Goal: Communication & Community: Answer question/provide support

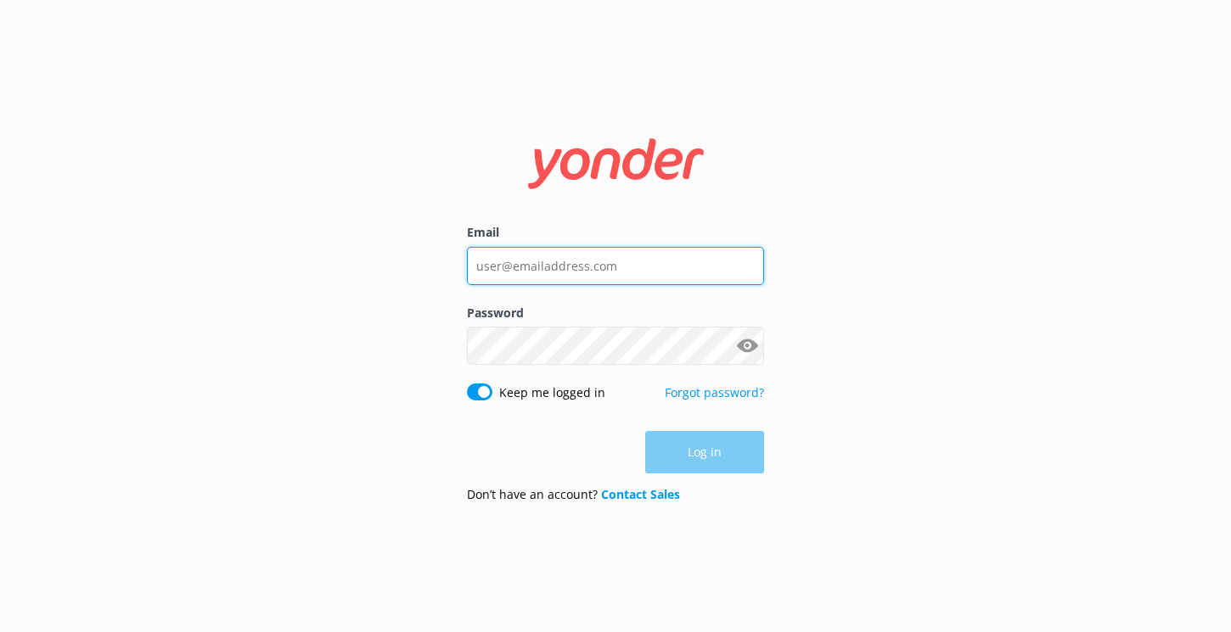
type input "[EMAIL_ADDRESS][DOMAIN_NAME]"
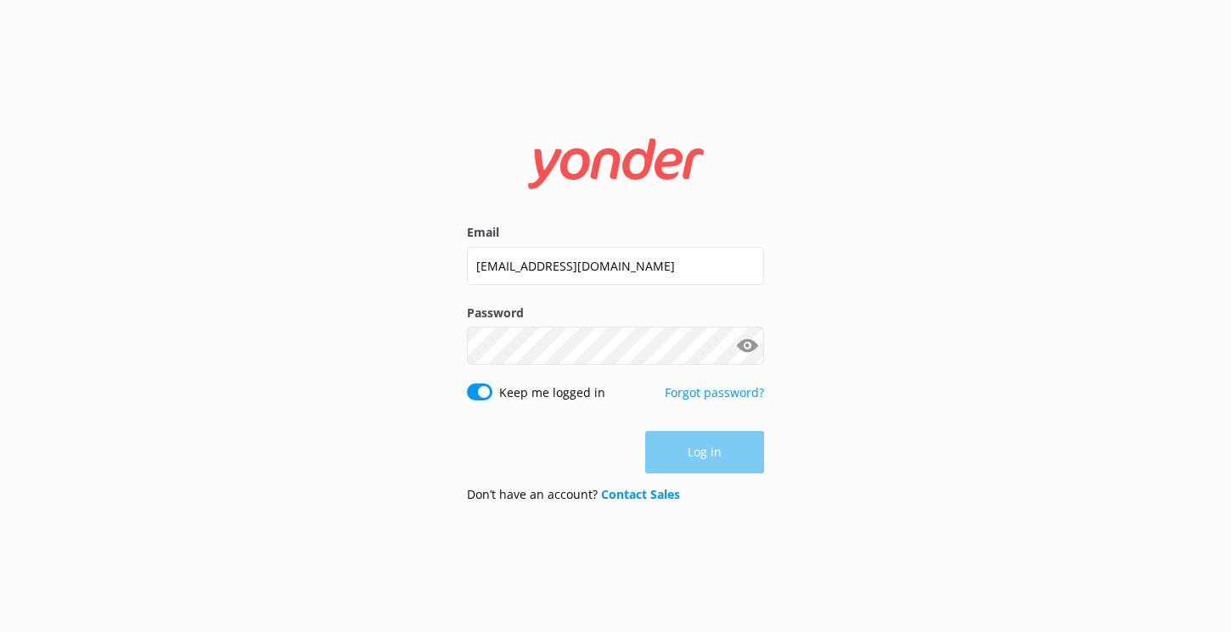
click at [609, 402] on div "Keep me logged in Forgot password?" at bounding box center [615, 402] width 297 height 36
click at [692, 454] on button "Log in" at bounding box center [704, 453] width 119 height 42
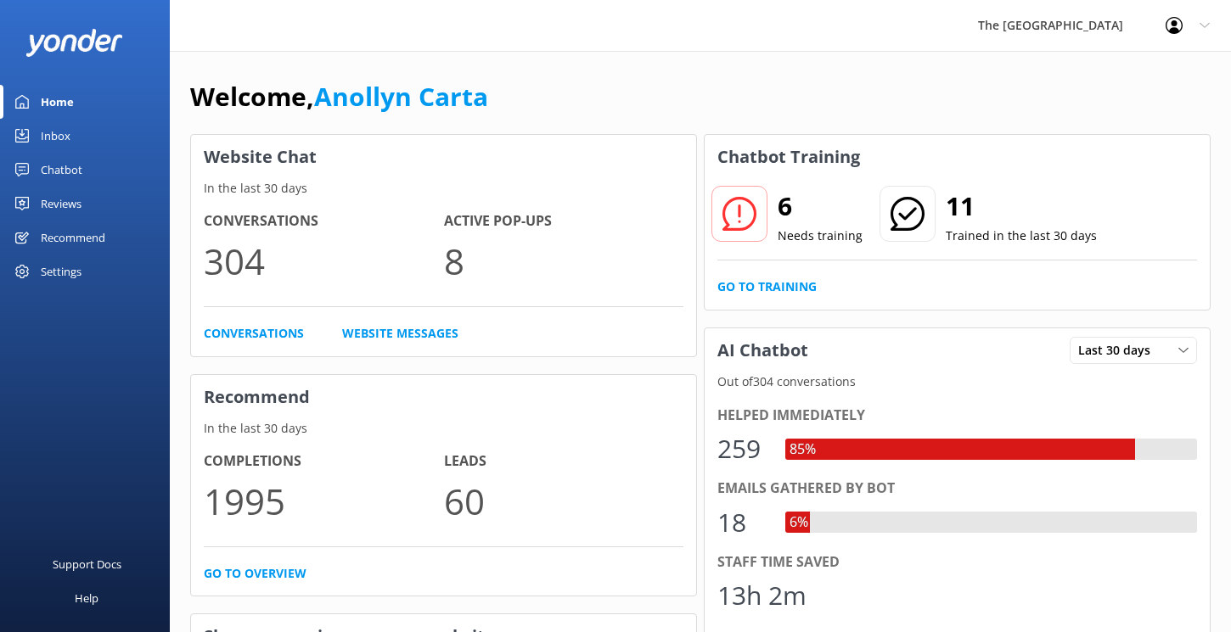
click at [64, 130] on div "Inbox" at bounding box center [56, 136] width 30 height 34
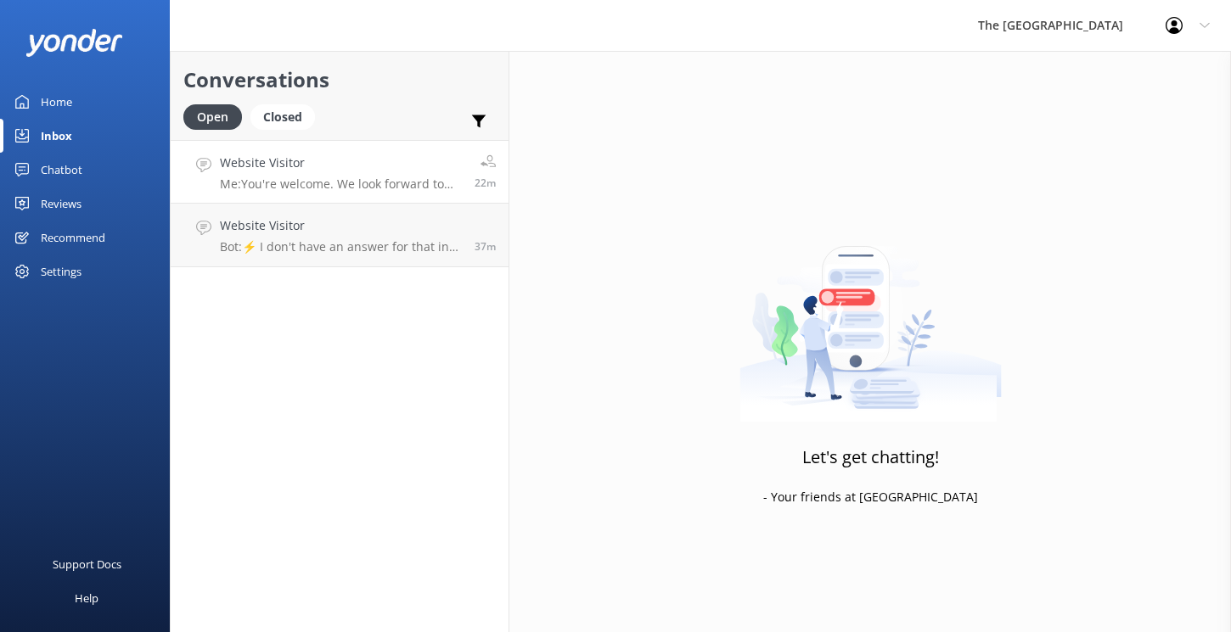
click at [356, 176] on div "Website Visitor Me: You're welcome. We look forward to welcoming you and your f…" at bounding box center [341, 172] width 242 height 36
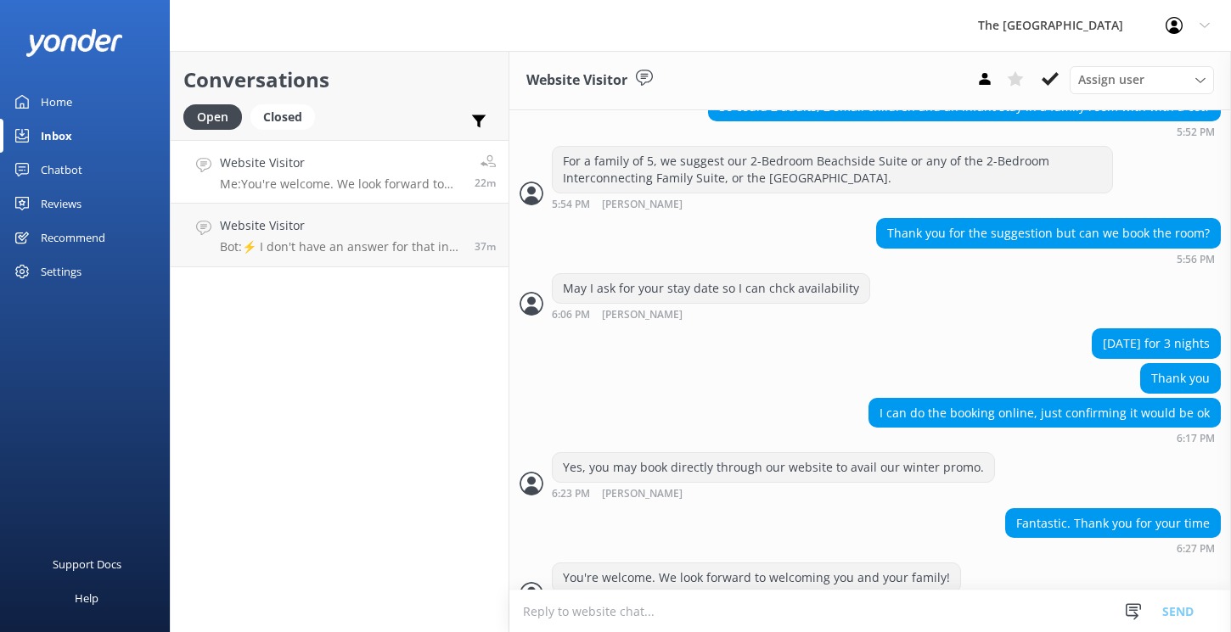
scroll to position [1347, 0]
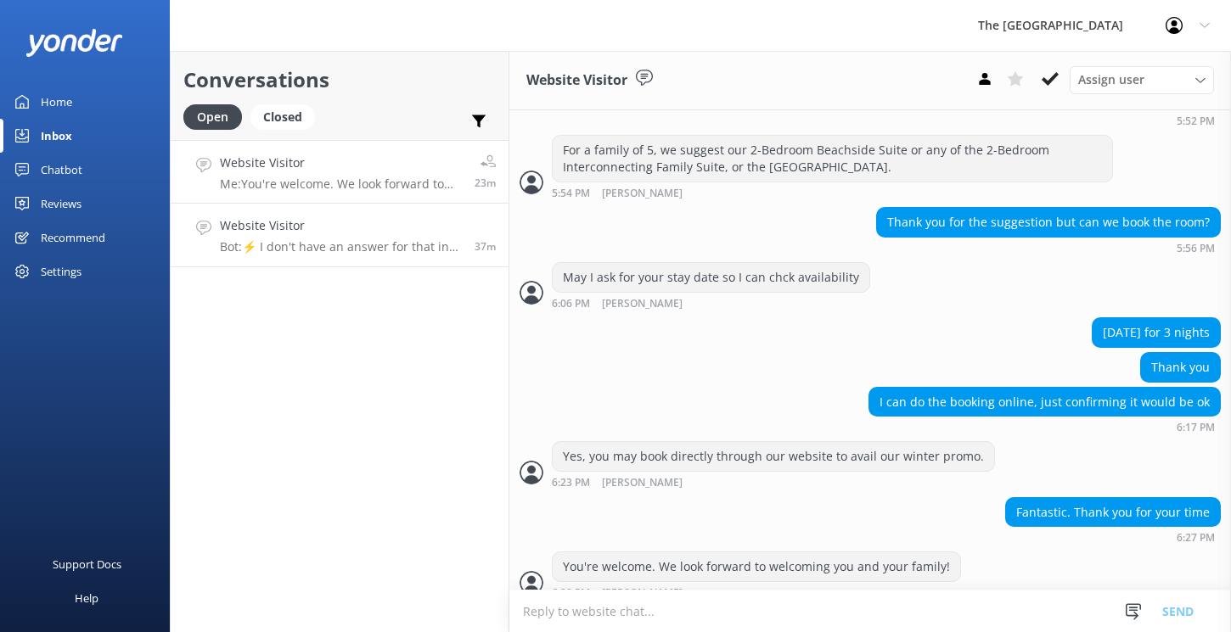
click at [336, 237] on div "Website Visitor Bot: ⚡ I don't have an answer for that in my knowledge base. Pl…" at bounding box center [341, 234] width 242 height 37
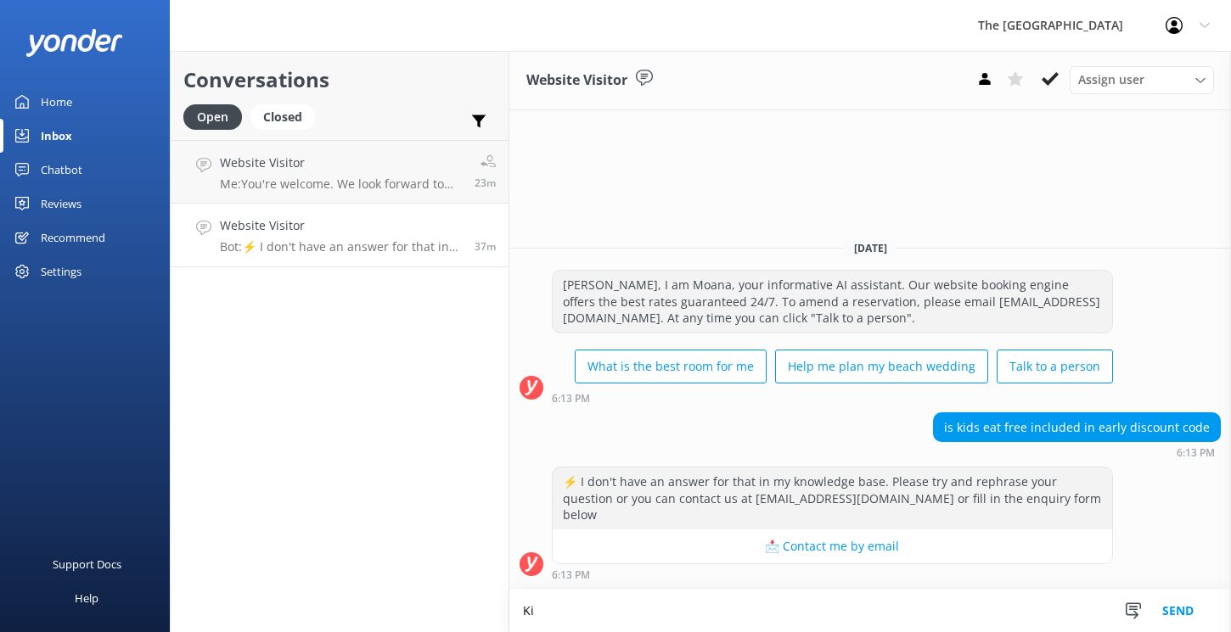
type textarea "K"
type textarea "[PERSON_NAME]. Yes kids eat free inclusion is also in our EARLY bird promotion."
click at [1177, 614] on button "Send" at bounding box center [1178, 611] width 64 height 42
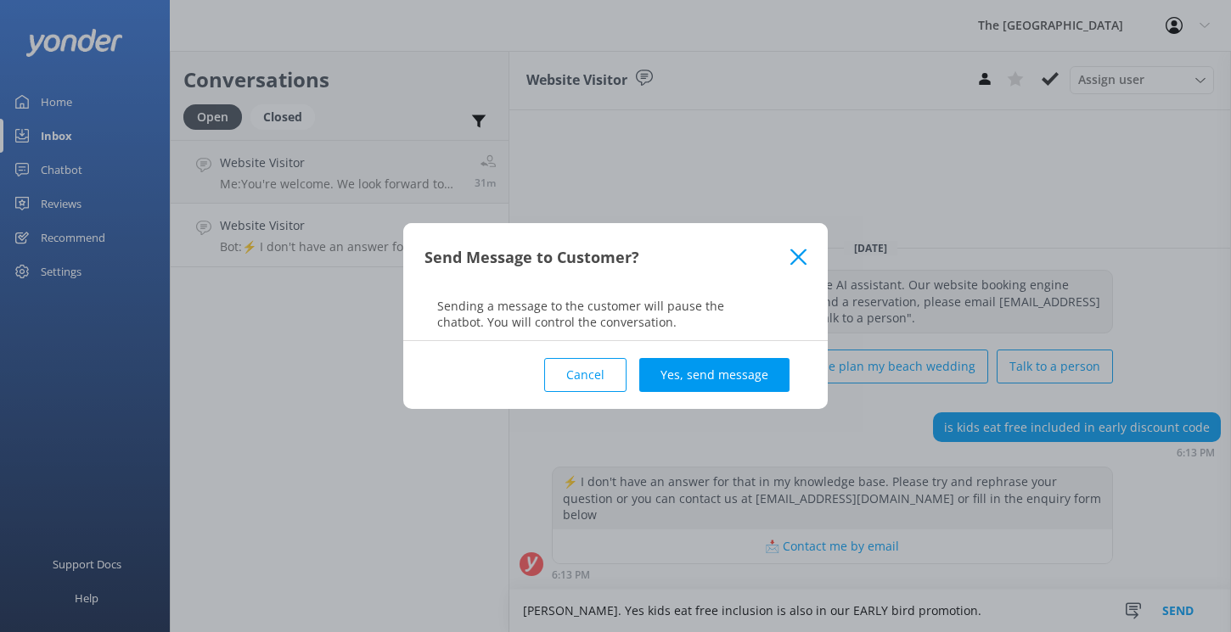
click at [723, 391] on div "Cancel Yes, send message" at bounding box center [615, 375] width 382 height 68
click at [725, 383] on button "Yes, send message" at bounding box center [714, 375] width 150 height 34
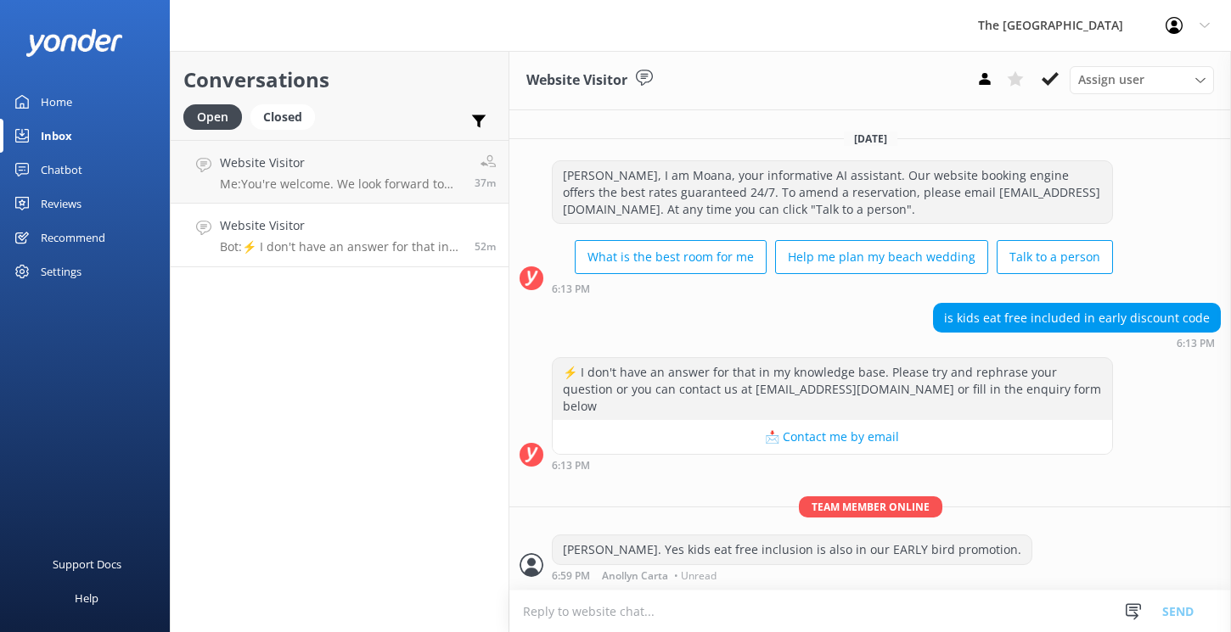
click at [604, 606] on textarea at bounding box center [869, 612] width 721 height 42
paste textarea "As I am not getting any response, I will now close this chatbox. Please feel fr…"
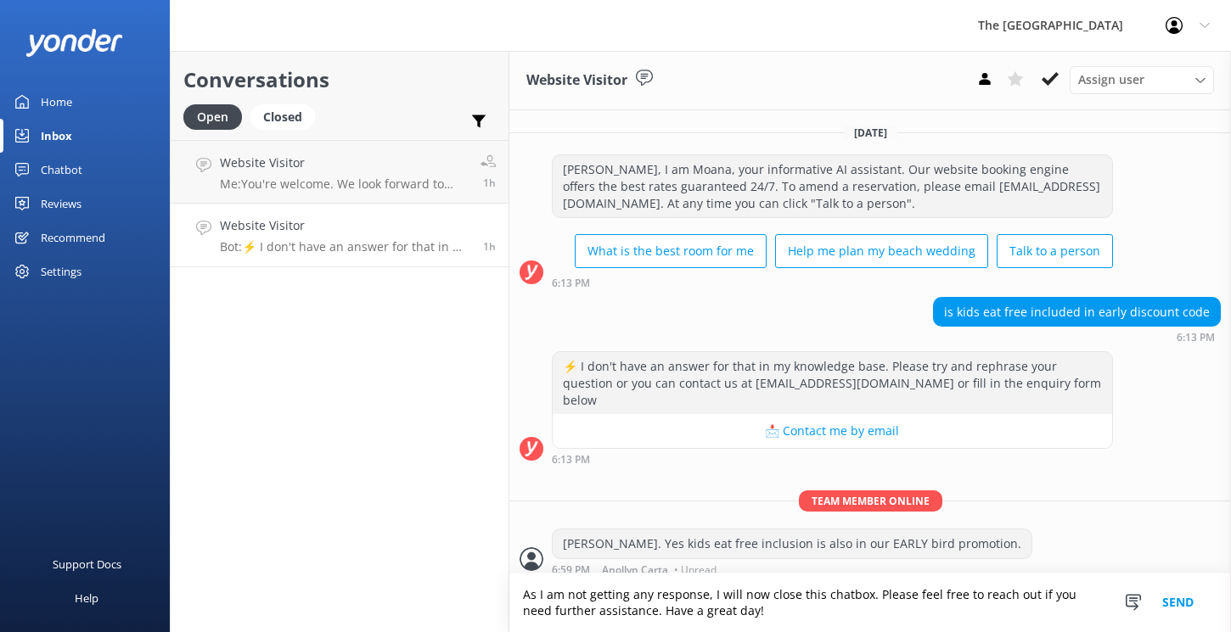
type textarea "As I am not getting any response, I will now close this chatbox. Please feel fr…"
click at [1168, 601] on button "Send" at bounding box center [1178, 603] width 64 height 59
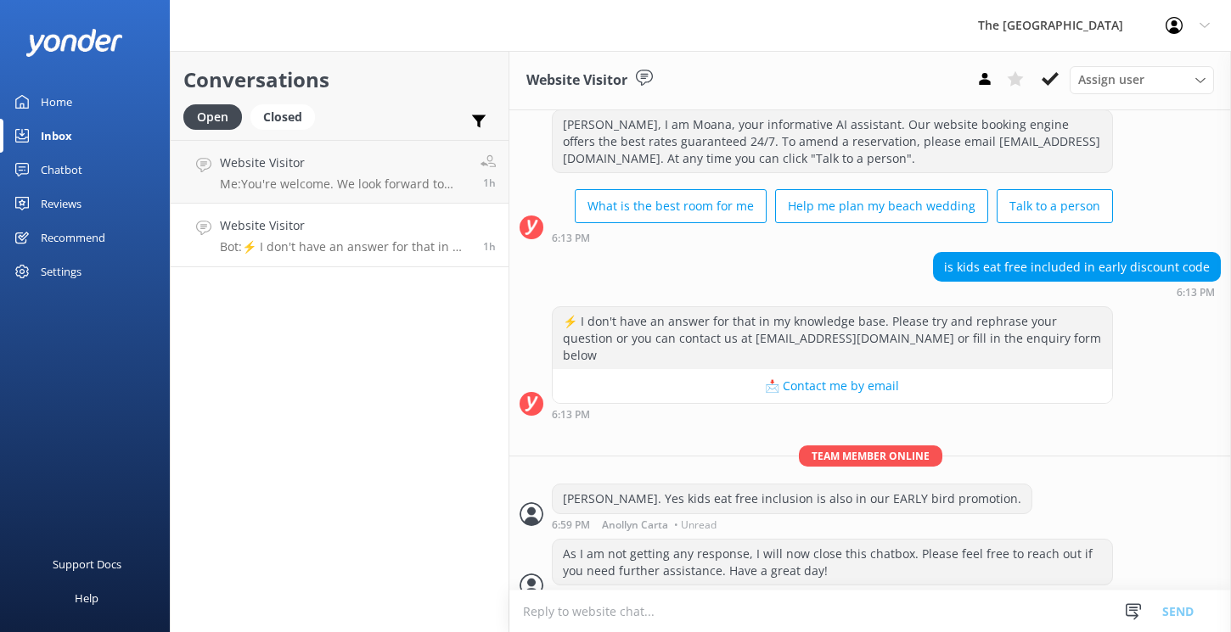
scroll to position [48, 0]
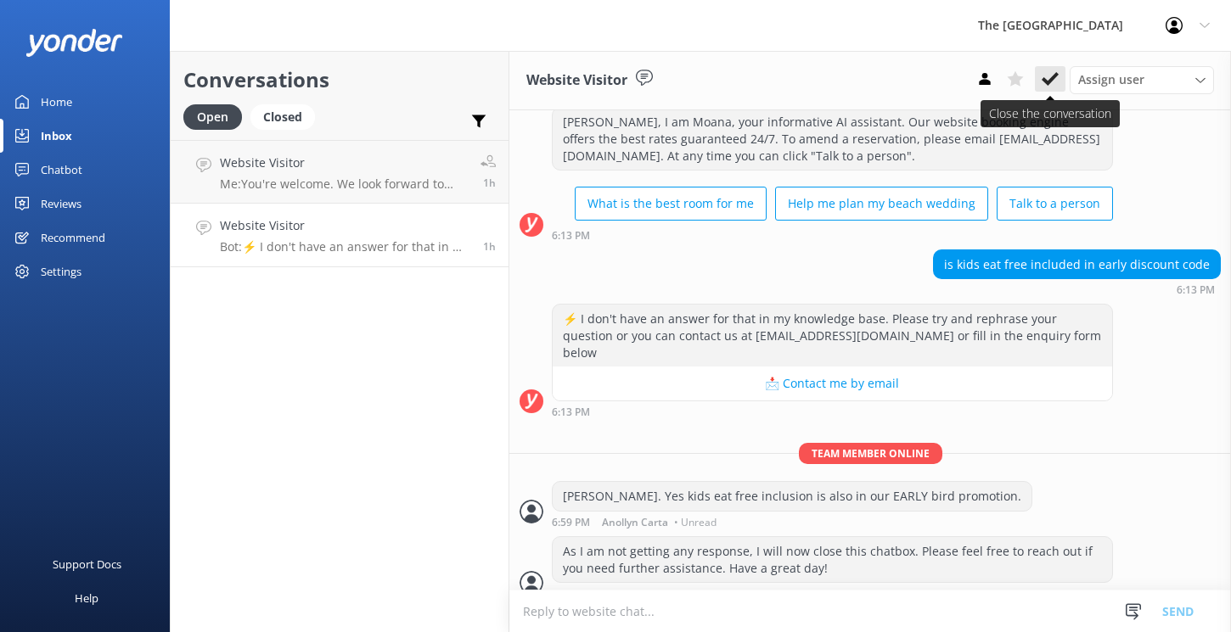
click at [1053, 78] on use at bounding box center [1049, 79] width 17 height 14
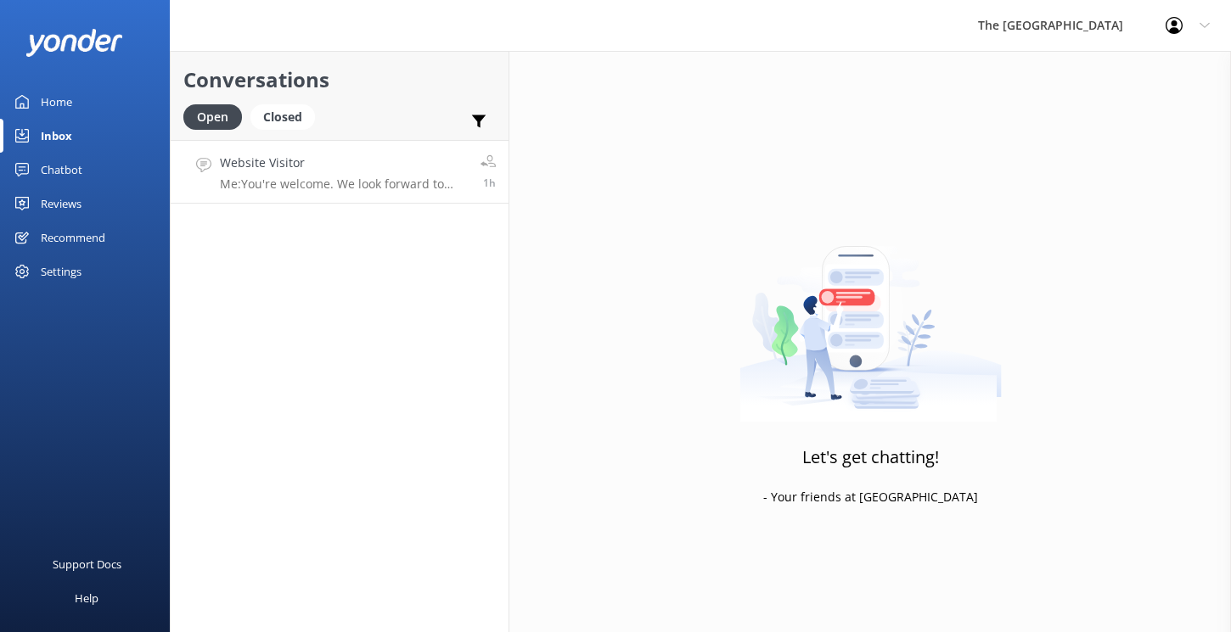
click at [379, 194] on link "Website Visitor Me: You're welcome. We look forward to welcoming you and your f…" at bounding box center [340, 172] width 338 height 64
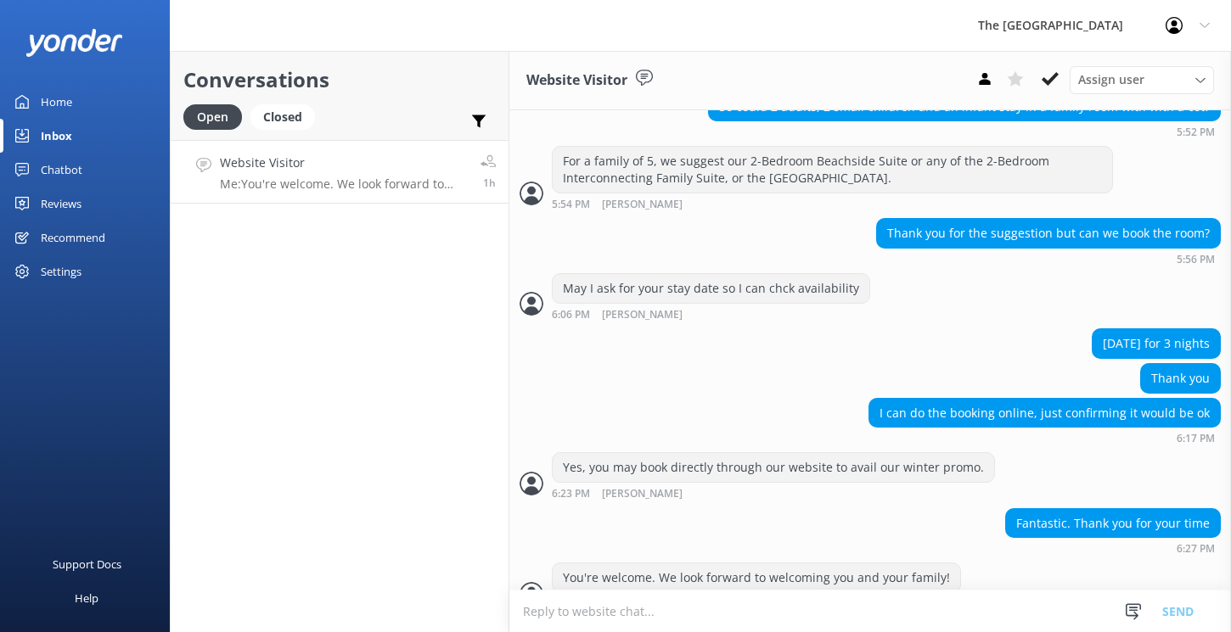
scroll to position [1347, 0]
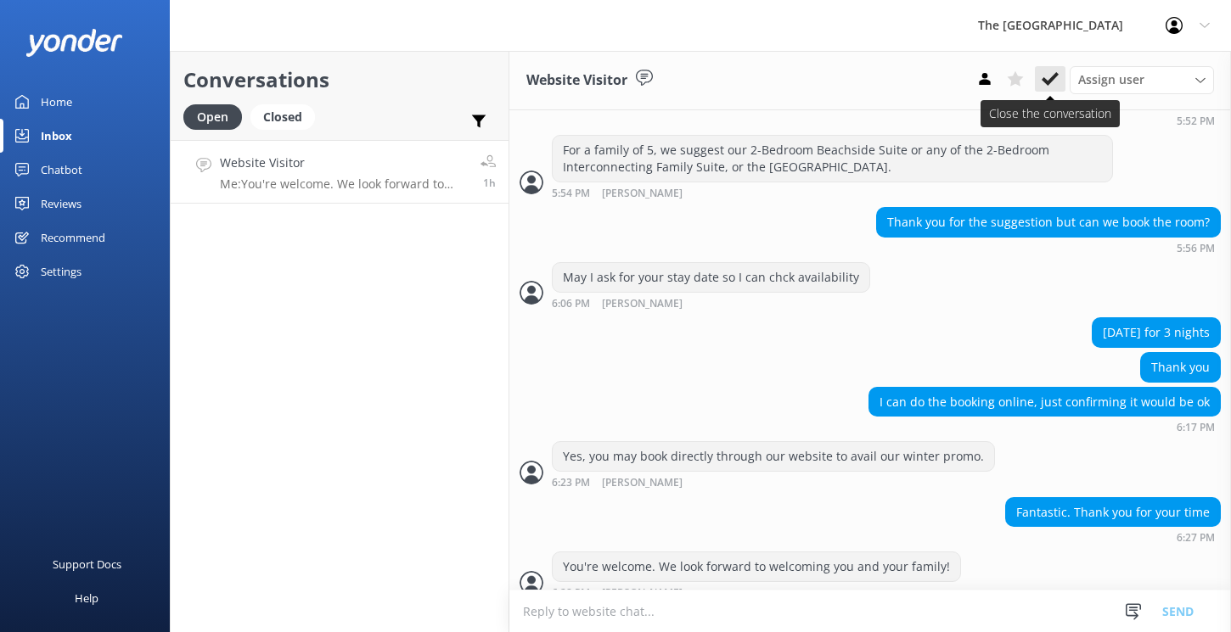
click at [1052, 87] on icon at bounding box center [1049, 78] width 17 height 17
